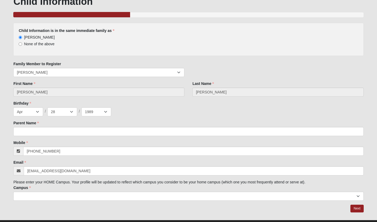
scroll to position [51, 0]
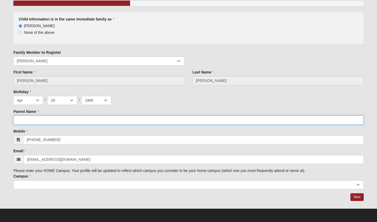
click at [106, 117] on input "Parent Name" at bounding box center [188, 119] width 350 height 9
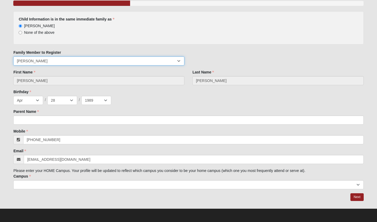
click at [39, 59] on select "[PERSON_NAME] [PERSON_NAME] [PERSON_NAME] [PERSON_NAME] [PERSON_NAME] Addysen K…" at bounding box center [98, 60] width 171 height 9
select select "33598"
click at [13, 56] on select "[PERSON_NAME] [PERSON_NAME] [PERSON_NAME] [PERSON_NAME] [PERSON_NAME] Addysen K…" at bounding box center [98, 60] width 171 height 9
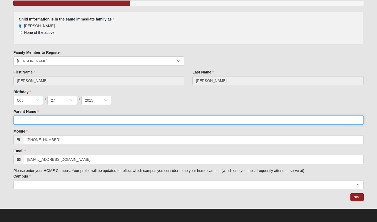
click at [51, 121] on input "Parent Name" at bounding box center [188, 119] width 350 height 9
type input "[PERSON_NAME]"
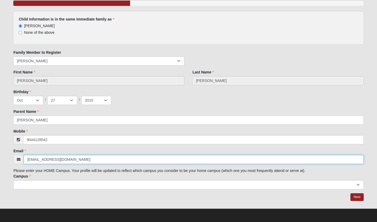
type input "[PHONE_NUMBER]"
type input "[EMAIL_ADDRESS][DOMAIN_NAME]"
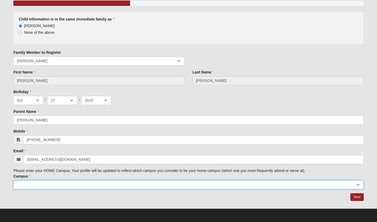
select select "4"
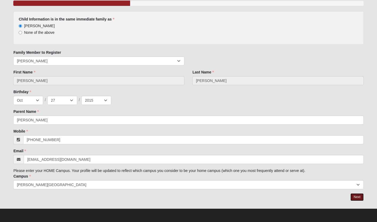
click at [356, 197] on link "Next" at bounding box center [356, 197] width 13 height 8
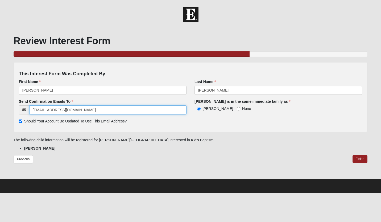
click at [79, 110] on input "[EMAIL_ADDRESS][DOMAIN_NAME]" at bounding box center [107, 109] width 157 height 9
type input "[EMAIL_ADDRESS][DOMAIN_NAME]"
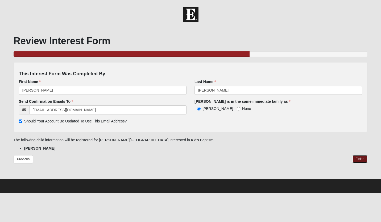
click at [362, 161] on link "Finish" at bounding box center [359, 159] width 15 height 8
